Goal: Check status

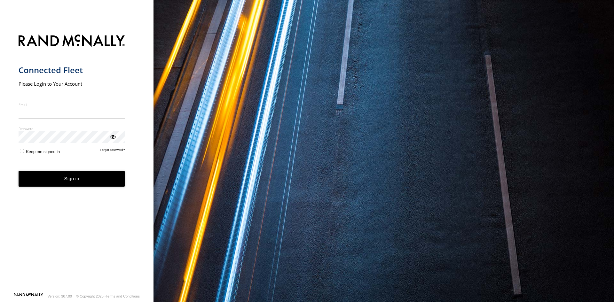
type input "**********"
click at [91, 183] on button "Sign in" at bounding box center [72, 179] width 107 height 16
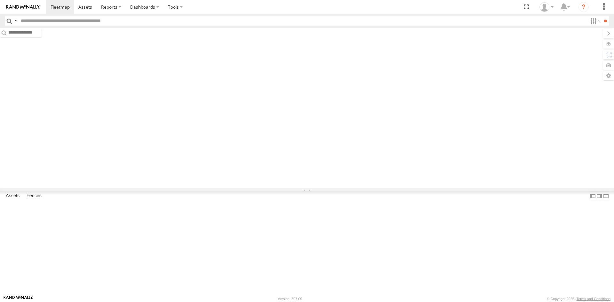
click at [0, 0] on div "Video Video Video" at bounding box center [0, 0] width 0 height 0
